Goal: Information Seeking & Learning: Find specific fact

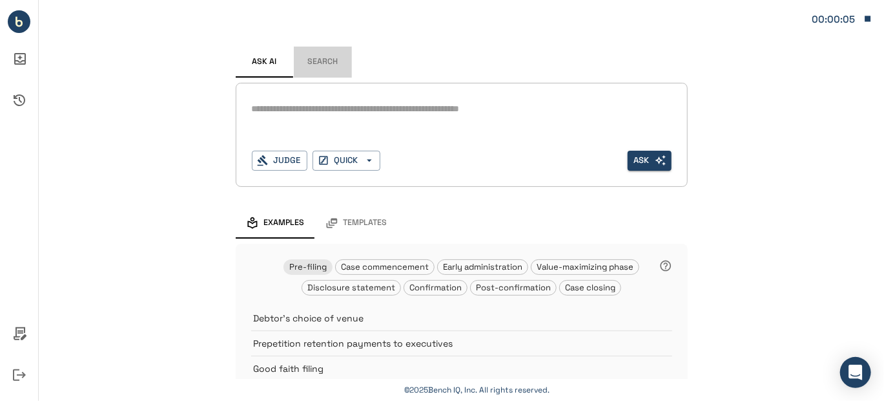
click at [309, 60] on button "Search" at bounding box center [323, 62] width 58 height 31
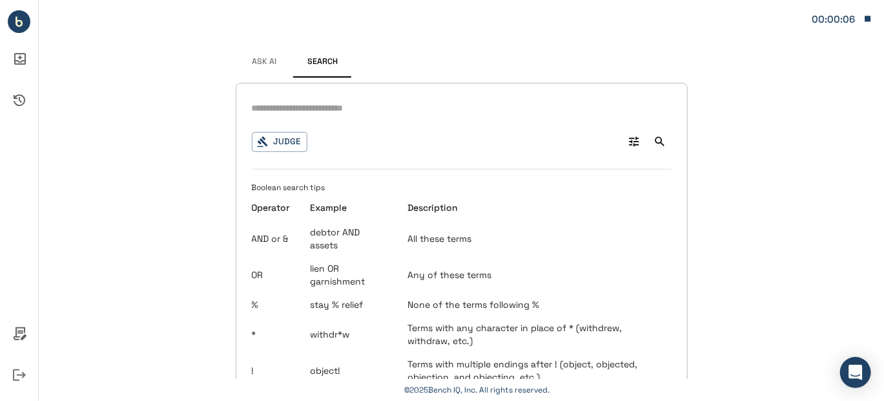
click at [271, 101] on input "text" at bounding box center [462, 108] width 420 height 19
type input "**********"
click at [658, 142] on icon "Search" at bounding box center [660, 141] width 13 height 13
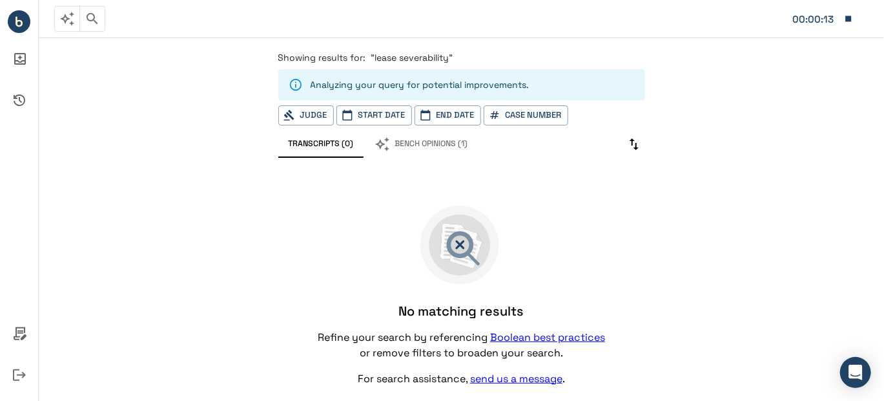
click at [395, 57] on span ""lease severability"" at bounding box center [412, 58] width 82 height 12
click at [25, 24] on circle "Bench IQ" at bounding box center [19, 21] width 23 height 23
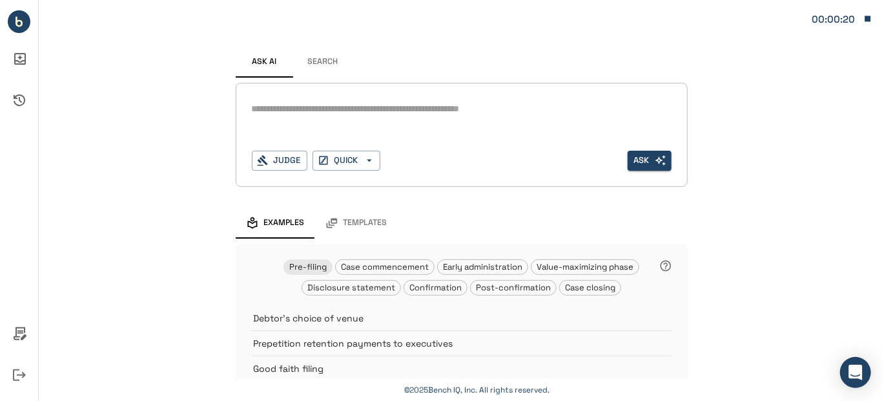
click at [316, 65] on button "Search" at bounding box center [323, 62] width 58 height 31
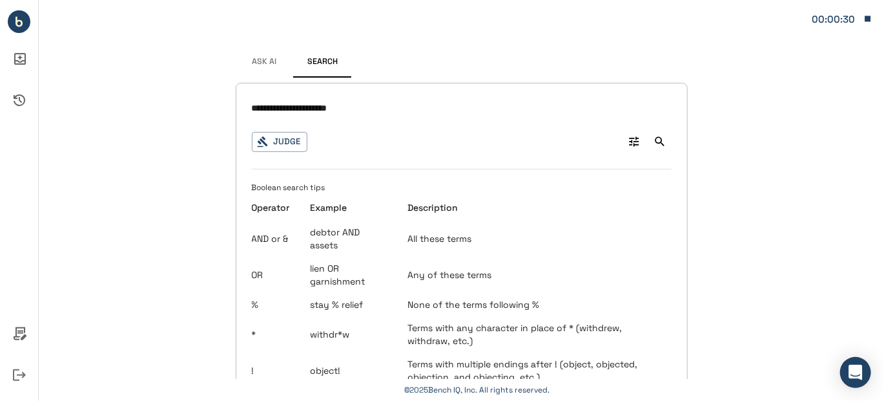
click at [357, 108] on input "**********" at bounding box center [462, 108] width 420 height 19
type input "**********"
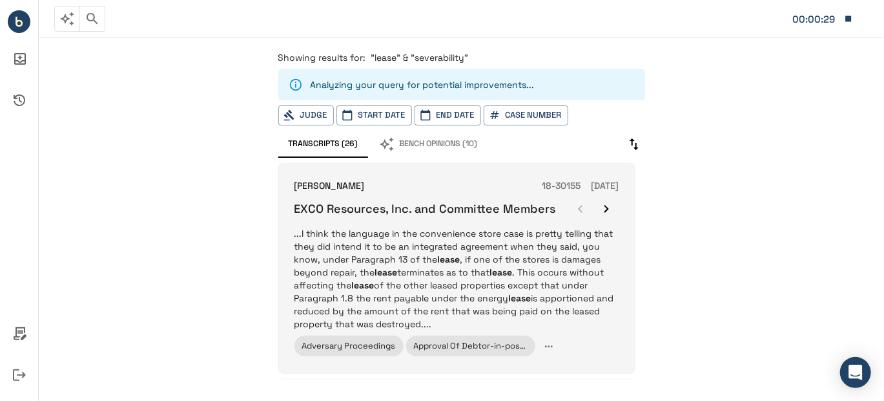
click at [421, 242] on p "...I think the language in the convenience store case is pretty telling that th…" at bounding box center [457, 278] width 325 height 103
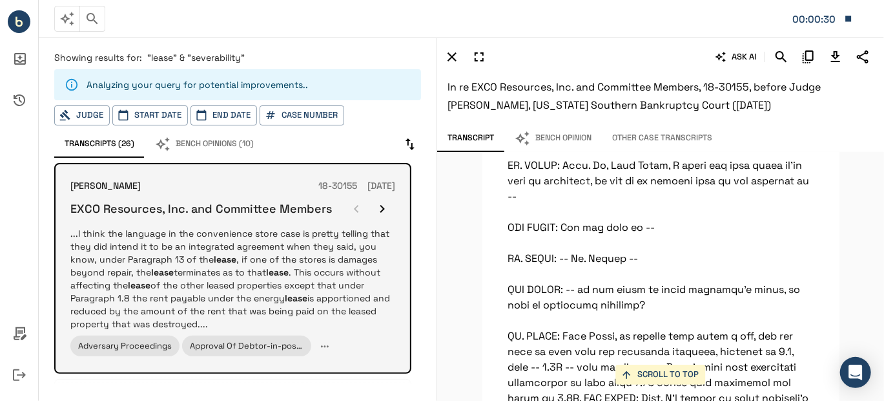
scroll to position [36223, 0]
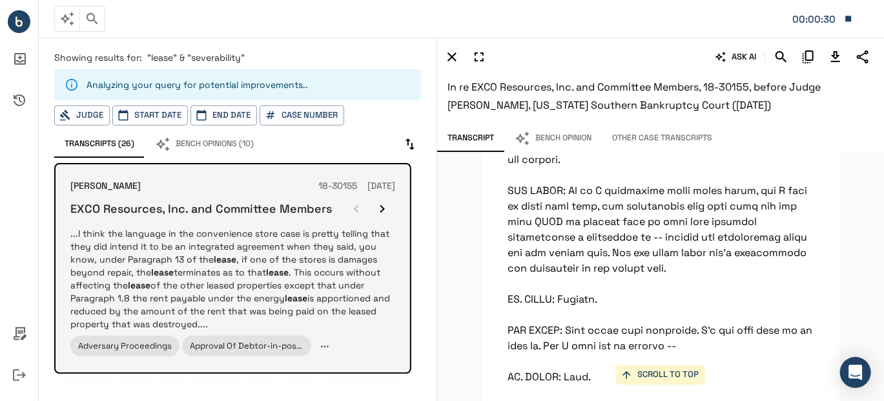
click at [382, 201] on icon "button" at bounding box center [383, 209] width 16 height 16
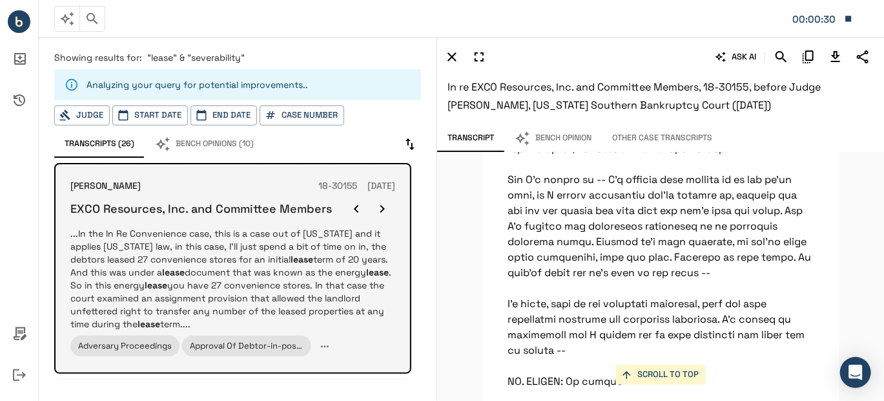
scroll to position [17674, 0]
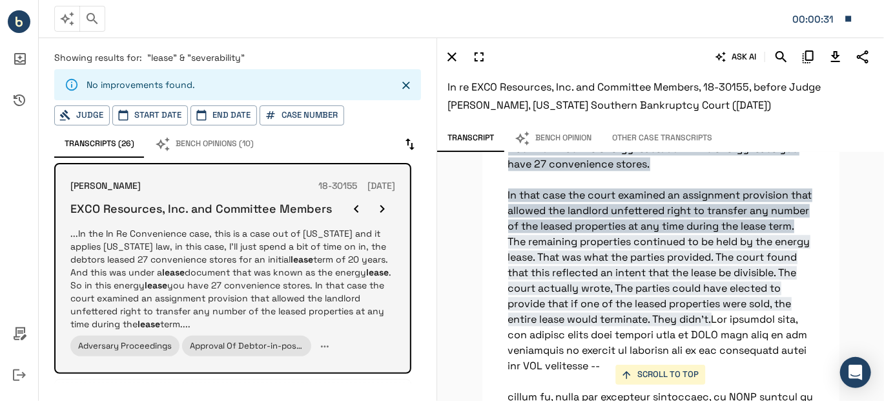
click at [382, 201] on icon "button" at bounding box center [383, 209] width 16 height 16
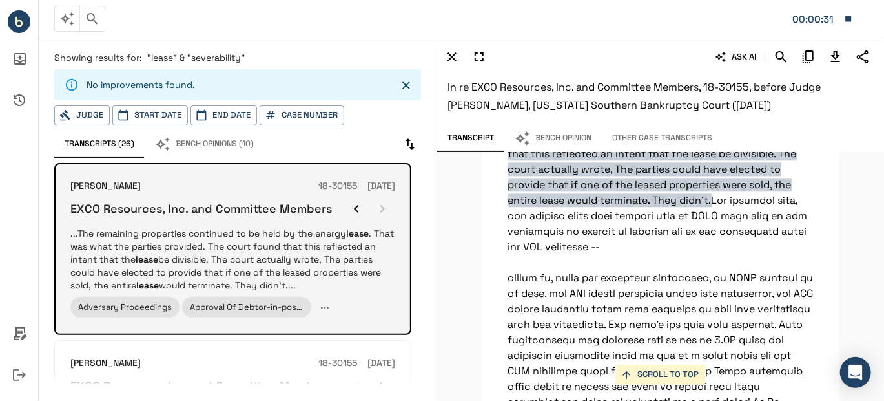
scroll to position [17798, 0]
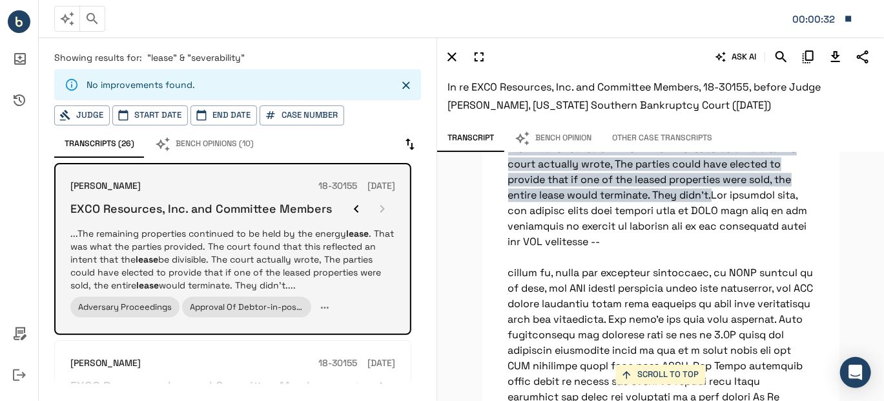
click at [382, 201] on div at bounding box center [370, 209] width 52 height 26
click at [357, 207] on icon "button" at bounding box center [357, 209] width 16 height 16
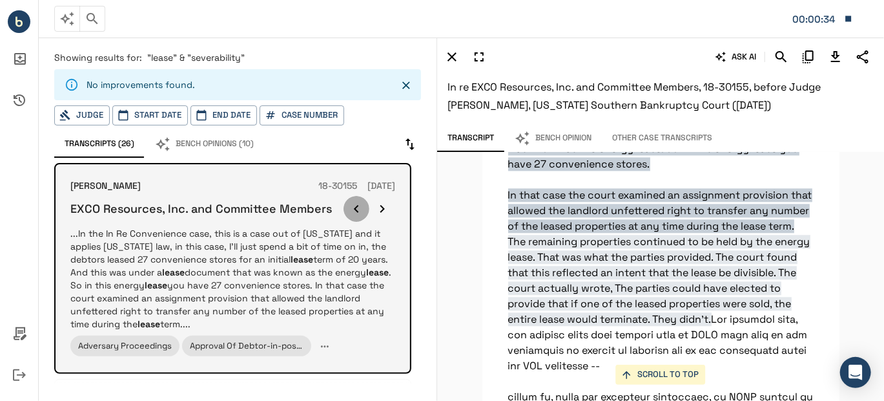
click at [357, 207] on icon "button" at bounding box center [357, 209] width 16 height 16
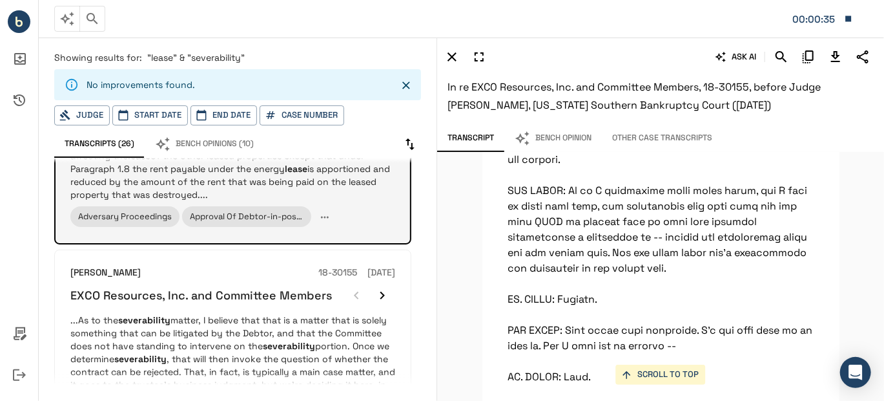
scroll to position [258, 0]
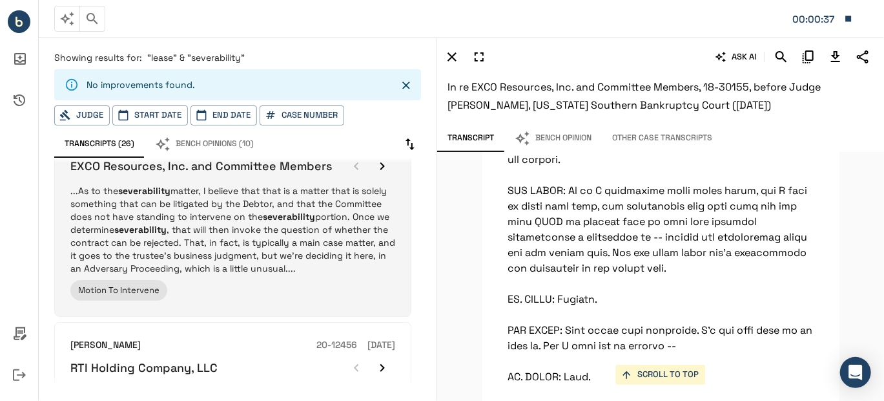
click at [320, 231] on p "...As to the severability matter, I believe that that is a matter that is solel…" at bounding box center [232, 229] width 325 height 90
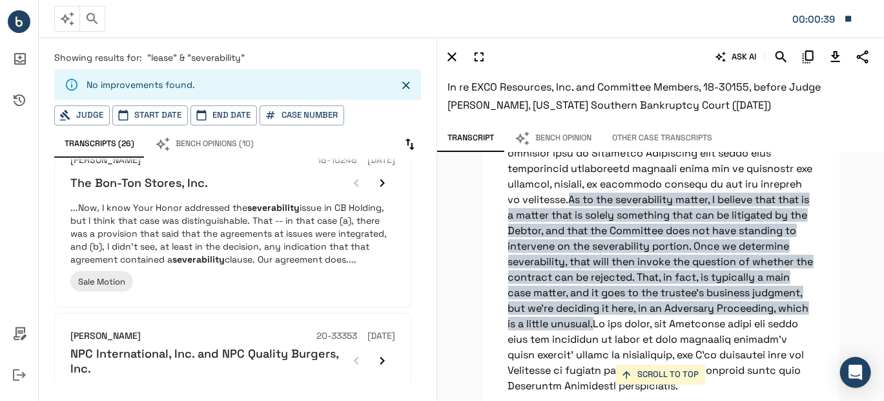
scroll to position [646, 0]
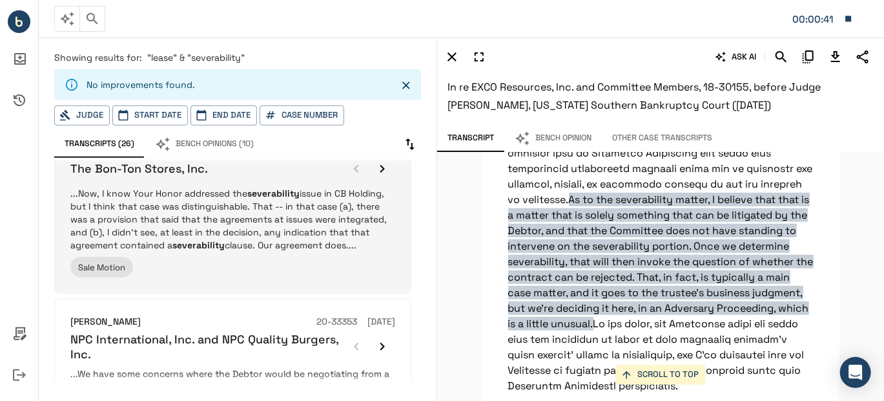
click at [275, 226] on p "...Now, I know Your Honor addressed the severability issue in CB Holding, but I…" at bounding box center [232, 219] width 325 height 65
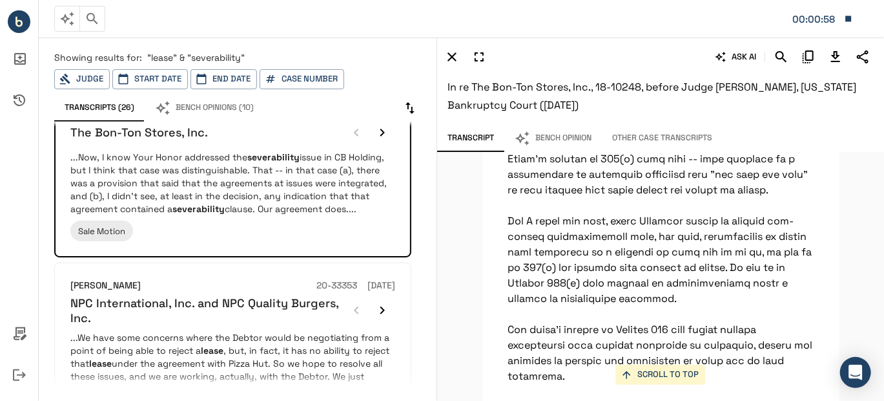
scroll to position [15674, 0]
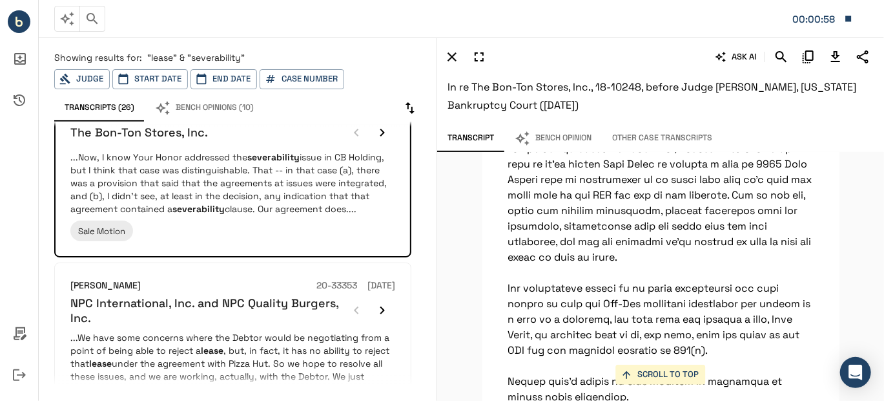
click at [833, 55] on icon "Download Transcript" at bounding box center [835, 56] width 9 height 11
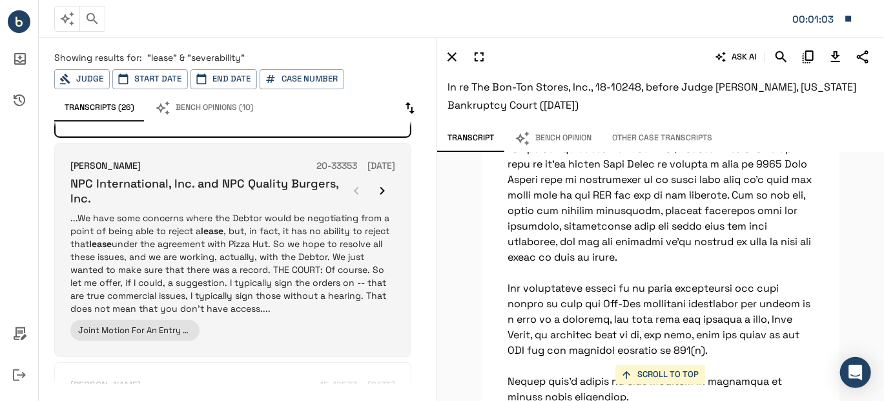
scroll to position [775, 0]
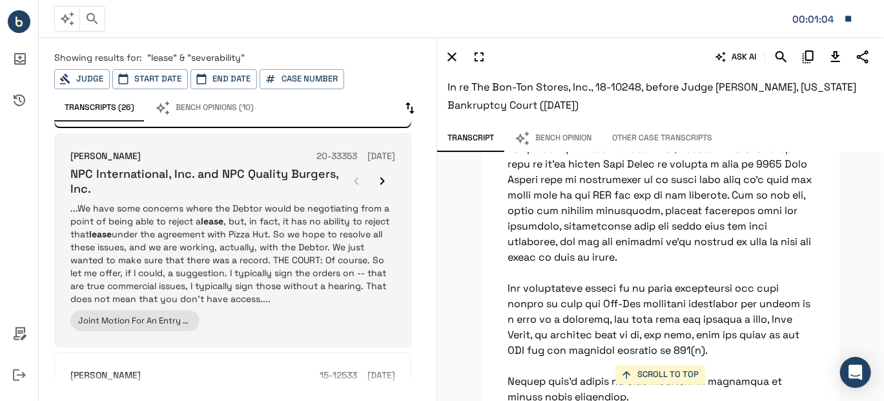
click at [300, 262] on p "...We have some concerns where the Debtor would be negotiating from a point of …" at bounding box center [232, 253] width 325 height 103
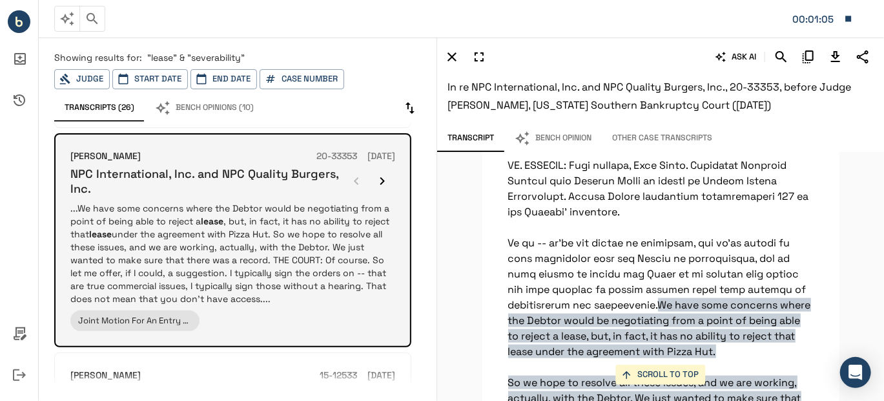
scroll to position [3171, 0]
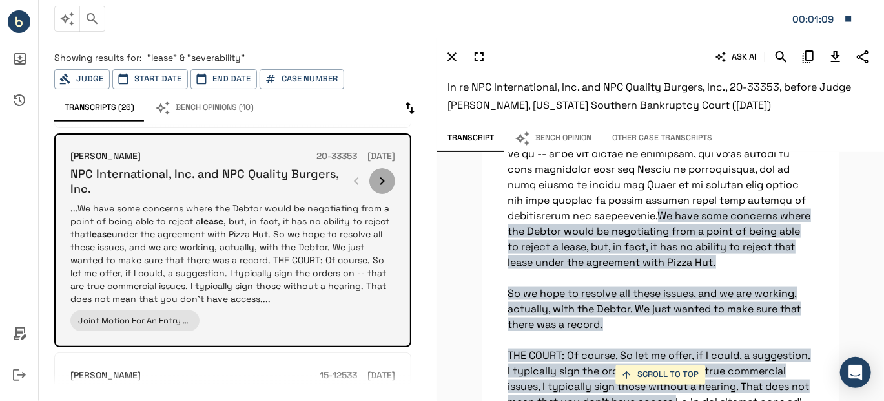
click at [389, 176] on icon "button" at bounding box center [383, 181] width 16 height 16
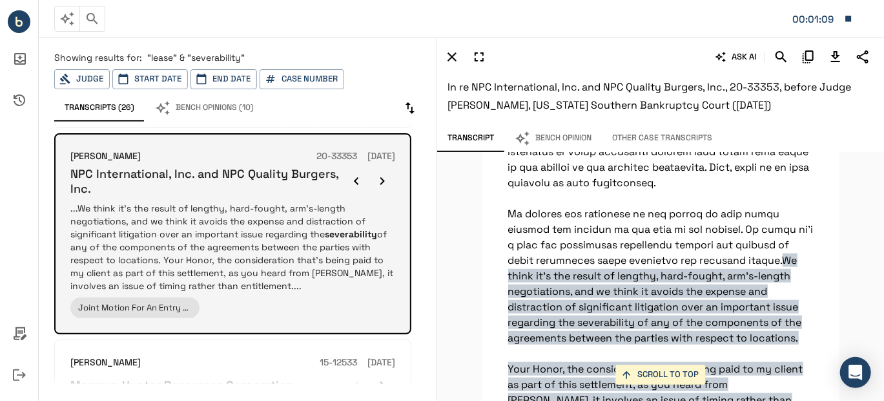
scroll to position [7737, 0]
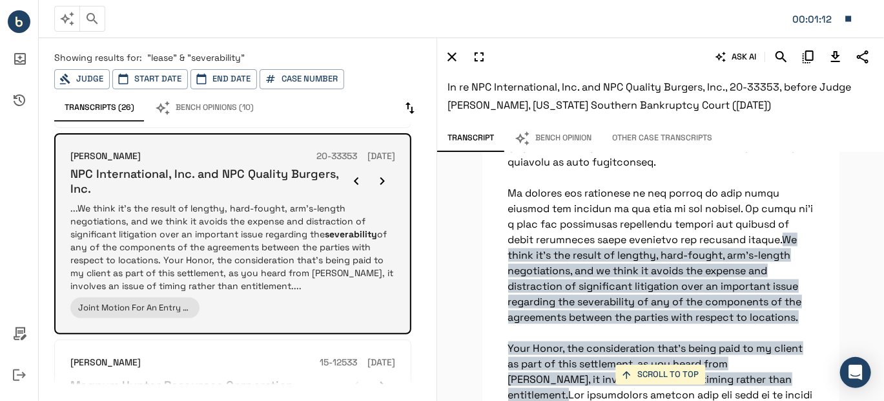
click at [251, 260] on p "...We think it's the result of lengthy, hard-fought, arm's-length negotiations,…" at bounding box center [232, 247] width 325 height 90
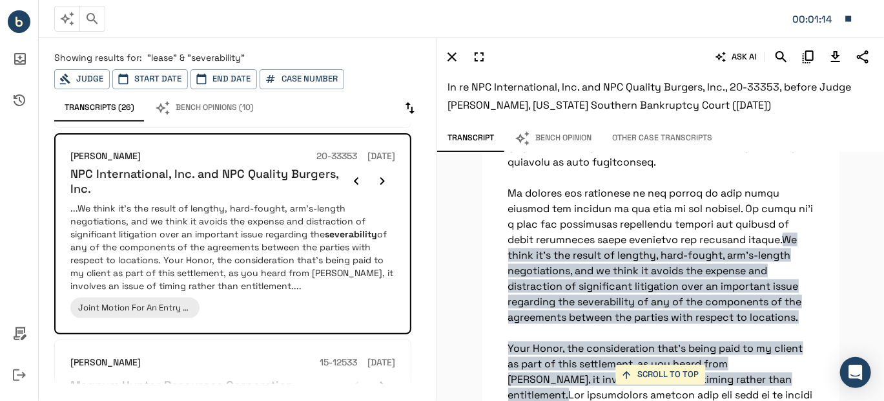
click at [837, 57] on icon "Download Transcript" at bounding box center [836, 57] width 16 height 16
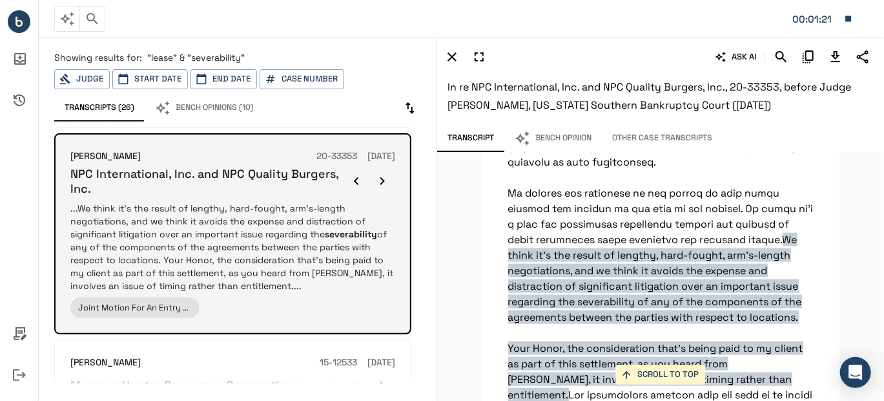
scroll to position [905, 0]
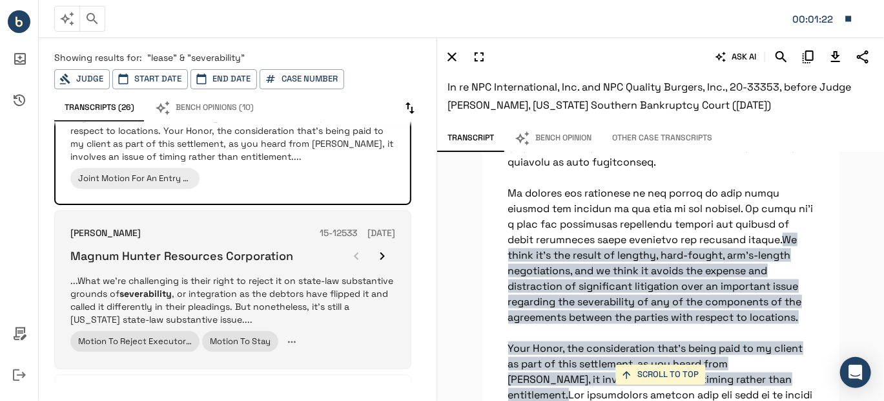
click at [209, 298] on p "...What we're challenging is their right to reject it on state-law substantive …" at bounding box center [232, 300] width 325 height 52
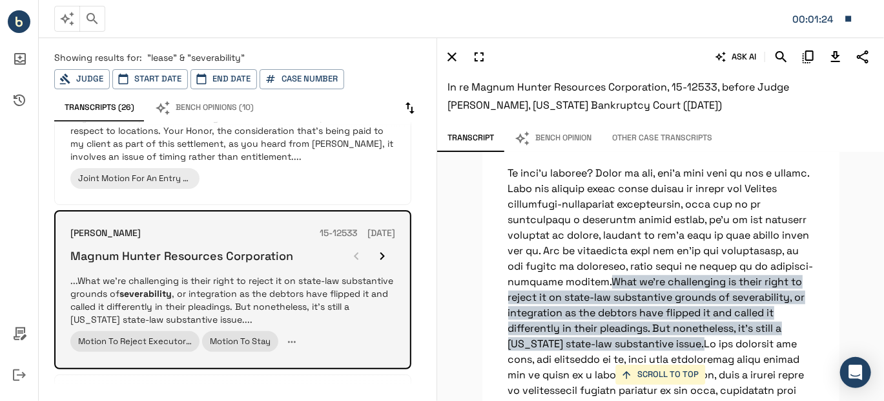
scroll to position [1605, 0]
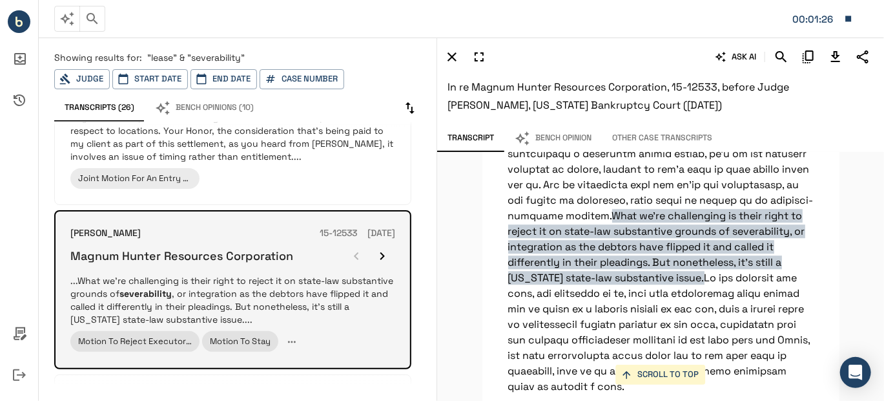
click at [382, 252] on icon "button" at bounding box center [383, 256] width 5 height 8
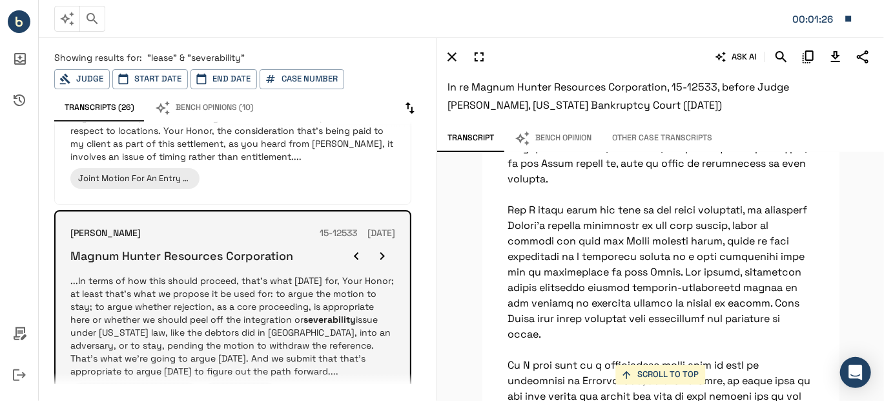
scroll to position [4280, 0]
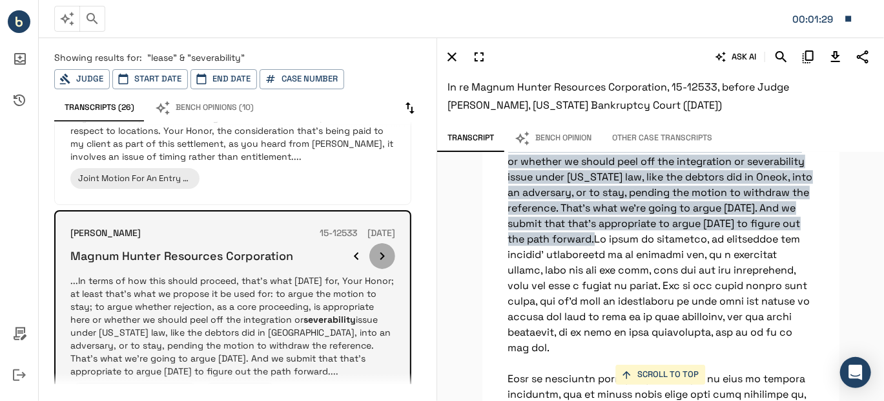
click at [382, 252] on icon "button" at bounding box center [383, 256] width 5 height 8
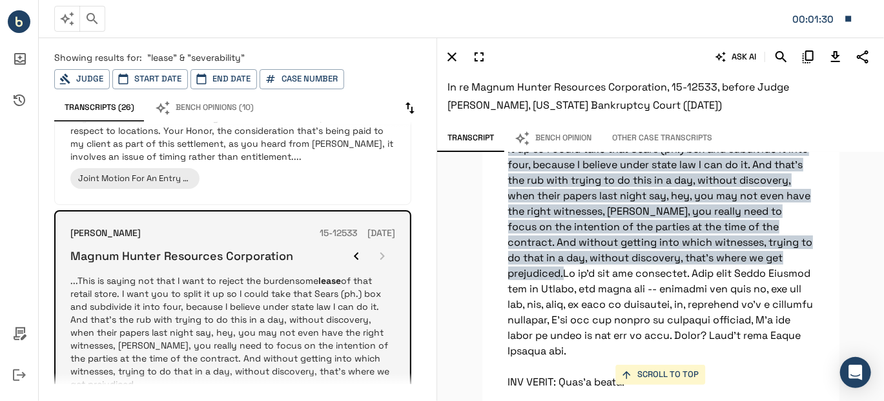
scroll to position [6868, 0]
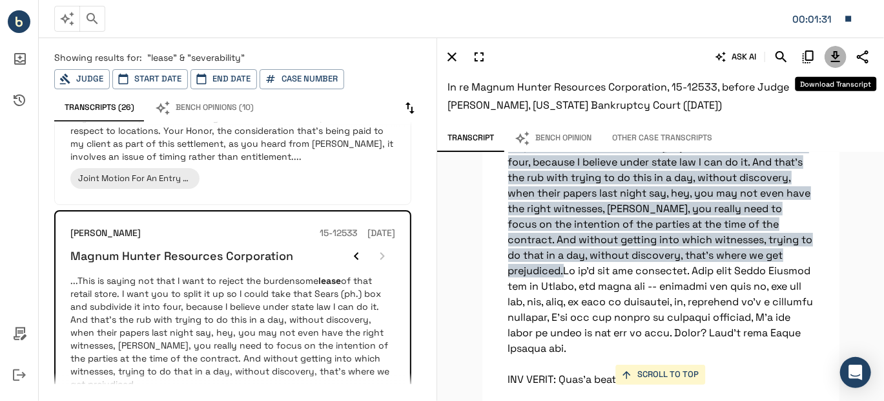
click at [837, 54] on icon "Download Transcript" at bounding box center [836, 57] width 16 height 16
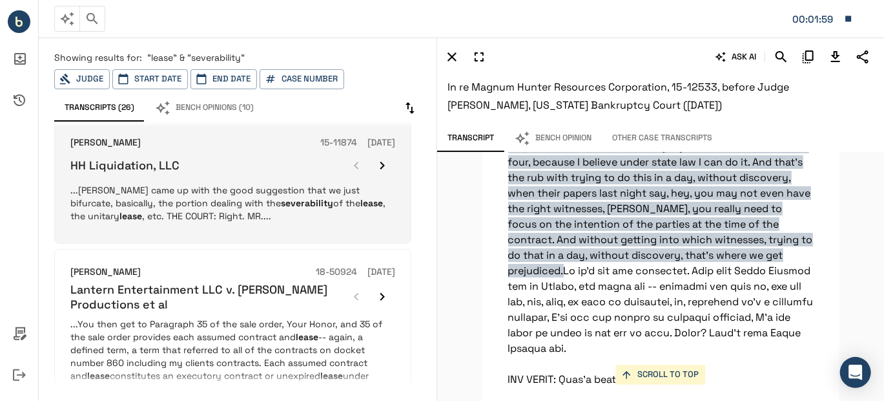
scroll to position [1679, 0]
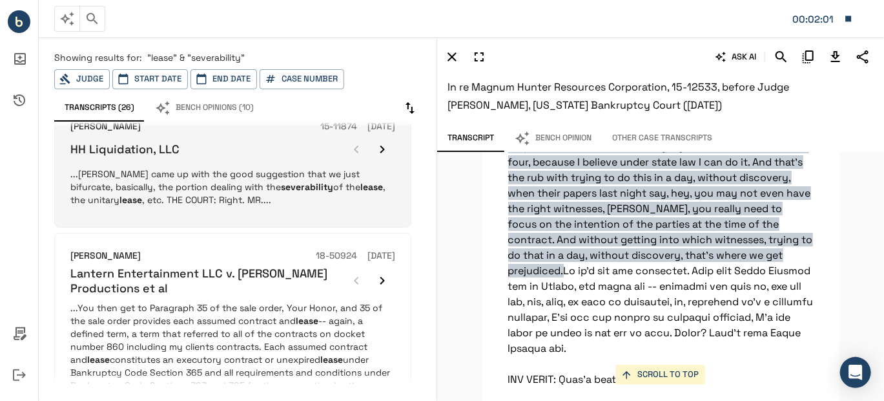
click at [216, 176] on p "...Merola came up with the good suggestion that we just bifurcate, basically, t…" at bounding box center [232, 186] width 325 height 39
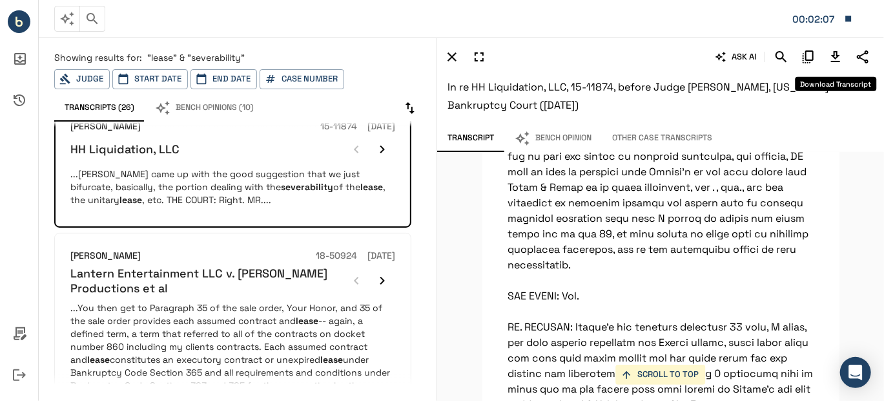
click at [835, 54] on icon "Download Transcript" at bounding box center [835, 56] width 9 height 11
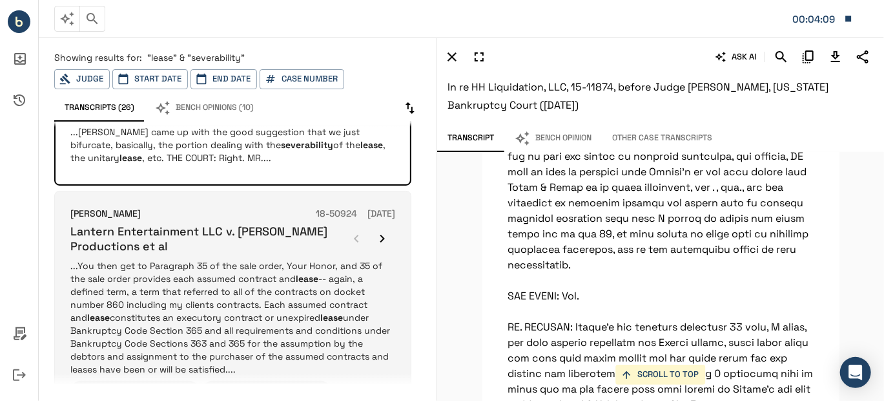
scroll to position [1796, 0]
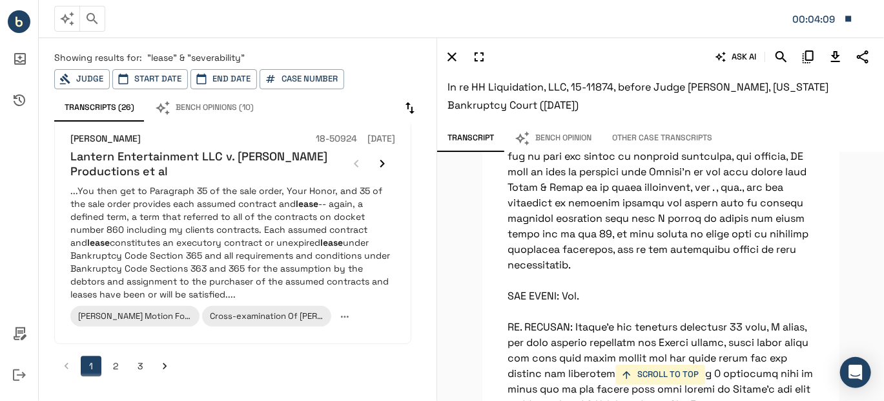
click at [169, 362] on icon "Go to next page" at bounding box center [164, 365] width 13 height 13
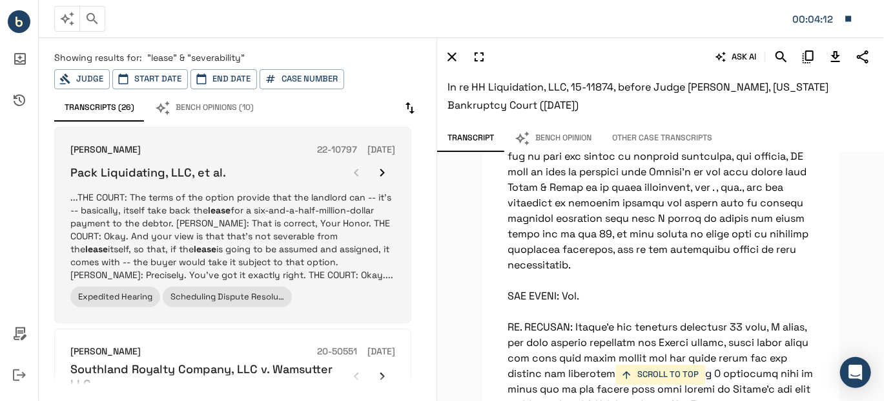
click at [233, 216] on p "...THE COURT: The terms of the option provide that the landlord can -- it's -- …" at bounding box center [232, 236] width 325 height 90
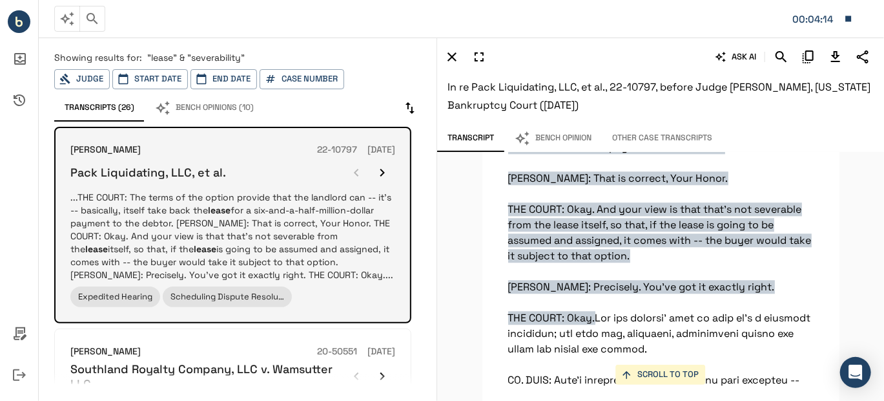
scroll to position [3892, 0]
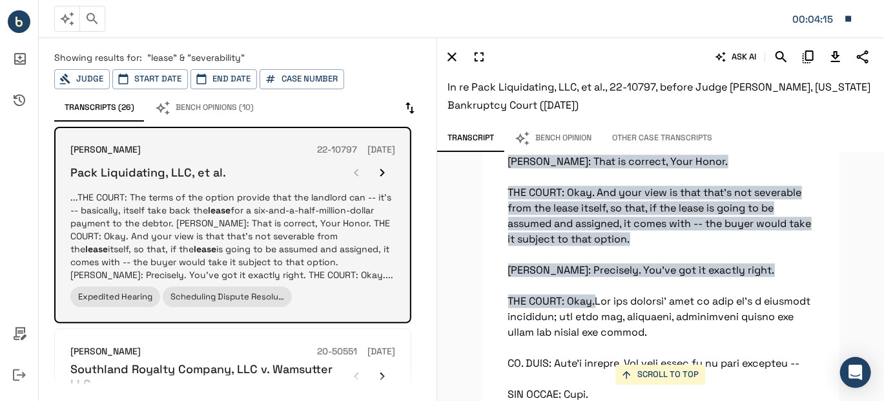
click at [383, 169] on icon "button" at bounding box center [383, 173] width 16 height 16
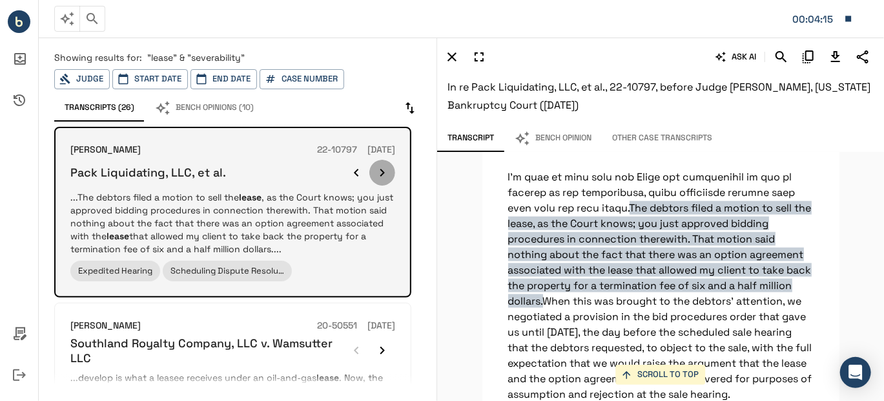
click at [383, 169] on icon "button" at bounding box center [383, 173] width 16 height 16
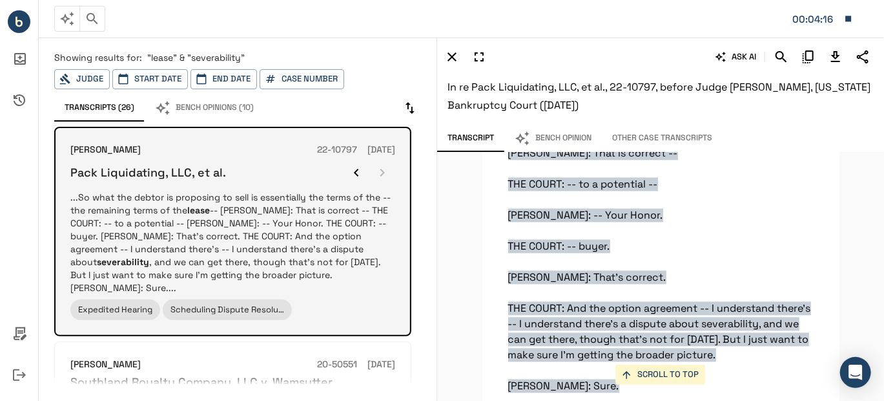
scroll to position [3621, 0]
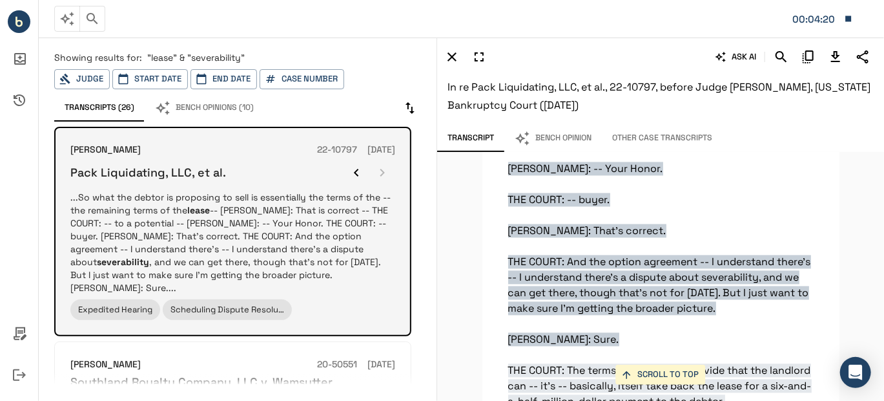
click at [238, 258] on p "...So what the debtor is proposing to sell is essentially the terms of the -- t…" at bounding box center [232, 242] width 325 height 103
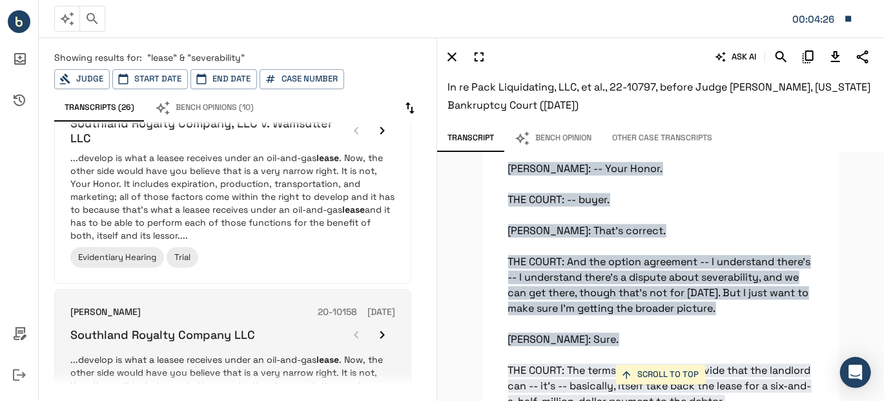
scroll to position [388, 0]
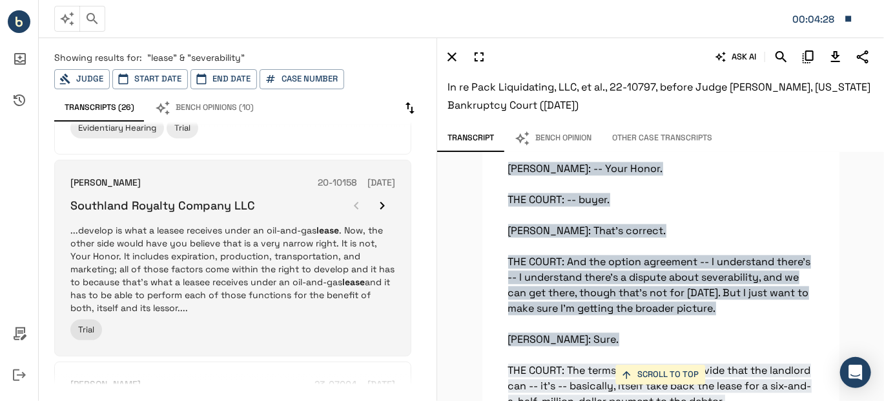
click at [380, 198] on icon "button" at bounding box center [383, 206] width 16 height 16
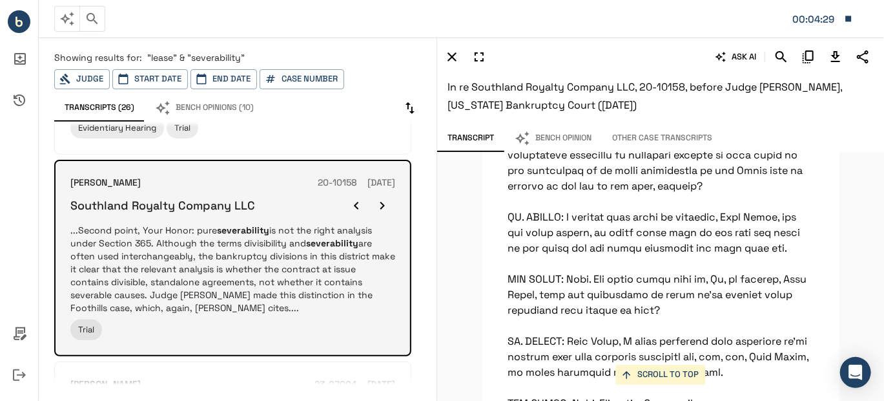
scroll to position [51160, 0]
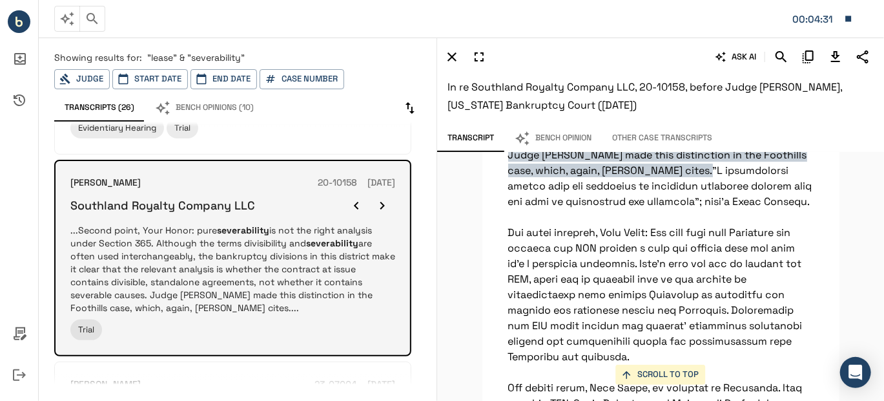
click at [260, 266] on p "...Second point, Your Honor: pure severability is not the right analysis under …" at bounding box center [232, 269] width 325 height 90
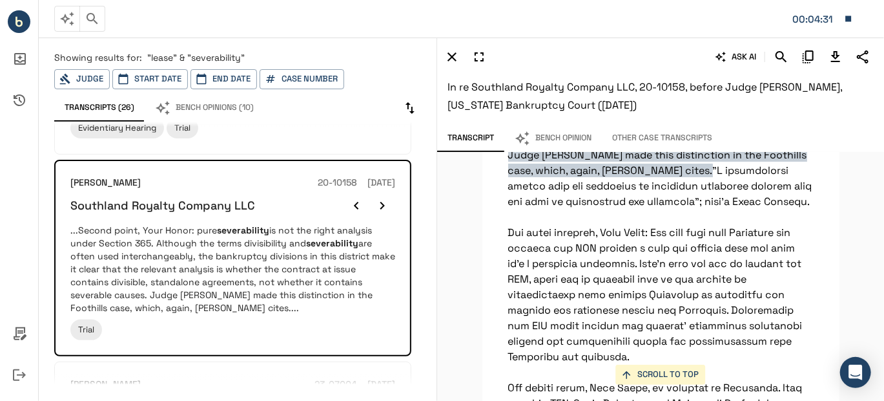
click at [837, 56] on icon "Download Transcript" at bounding box center [835, 56] width 9 height 11
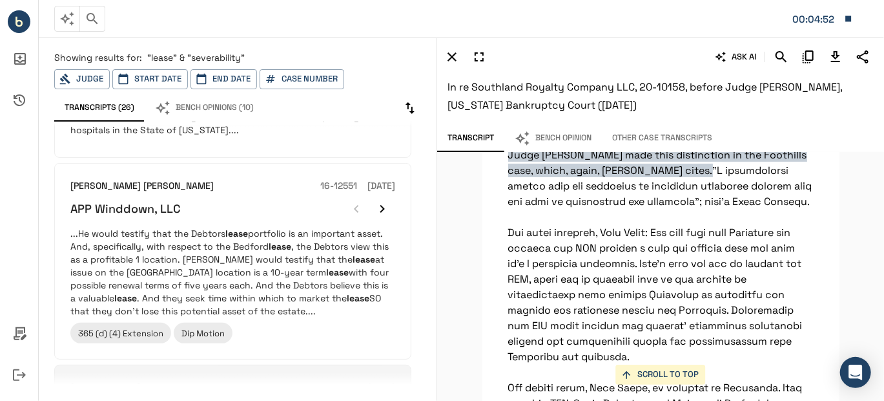
scroll to position [1550, 0]
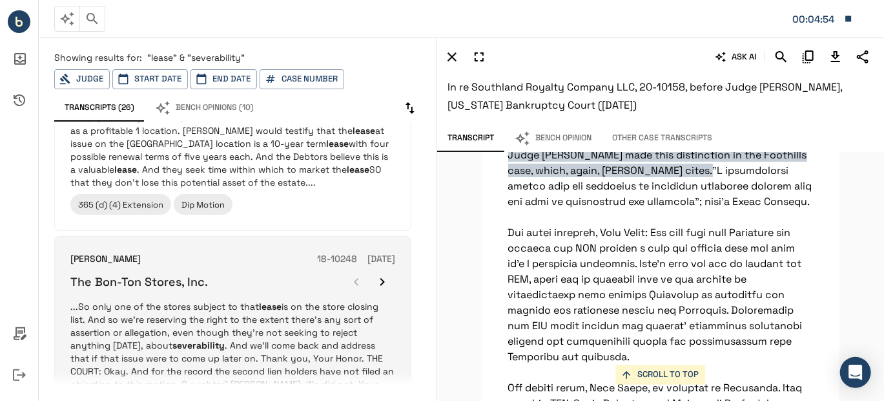
click at [286, 300] on p "...So only one of the stores subject to that lease is on the store closing list…" at bounding box center [232, 351] width 325 height 103
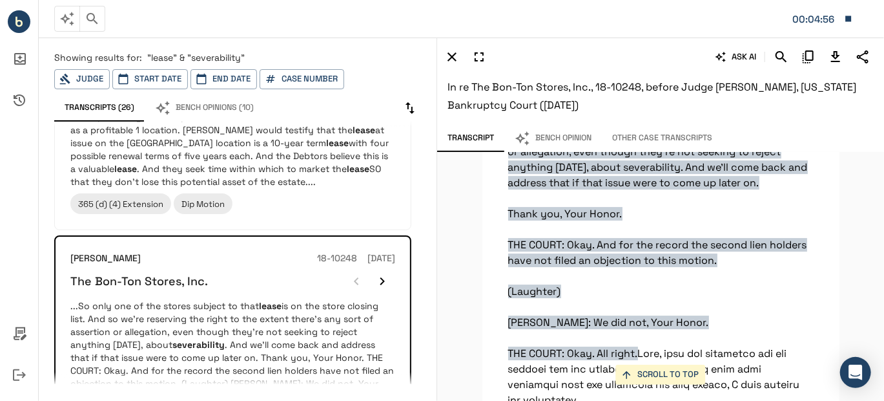
scroll to position [37091, 0]
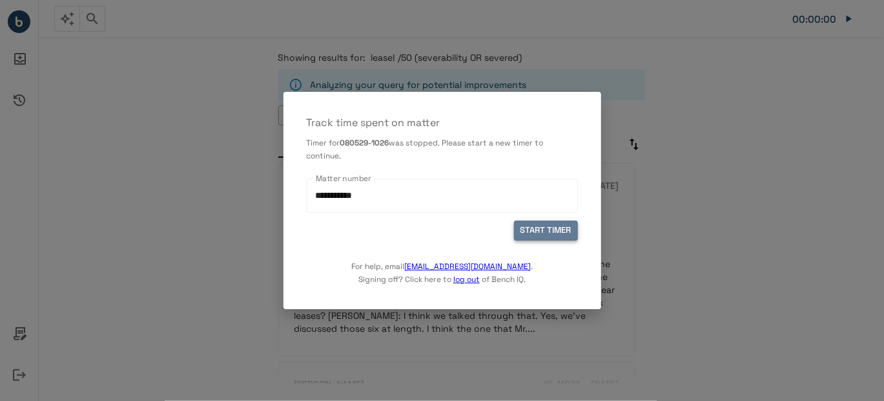
click at [547, 228] on button "START TIMER" at bounding box center [546, 230] width 64 height 20
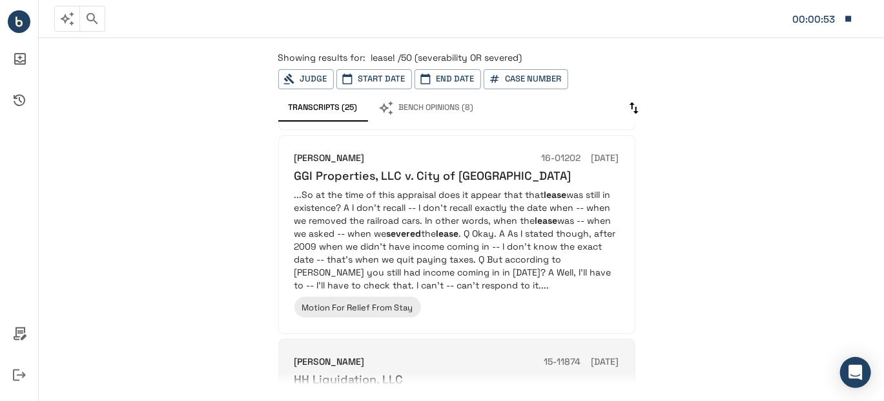
scroll to position [1550, 0]
